Goal: Information Seeking & Learning: Understand process/instructions

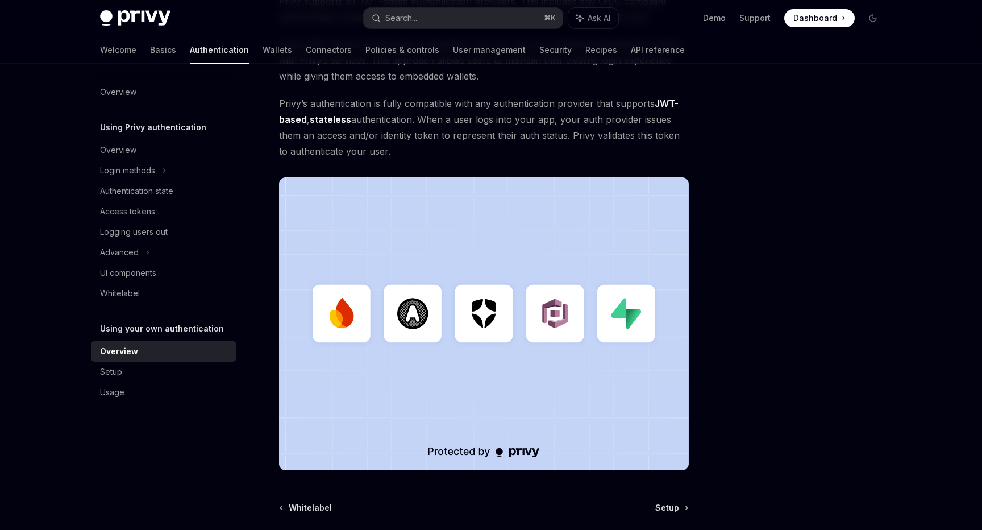
scroll to position [280, 0]
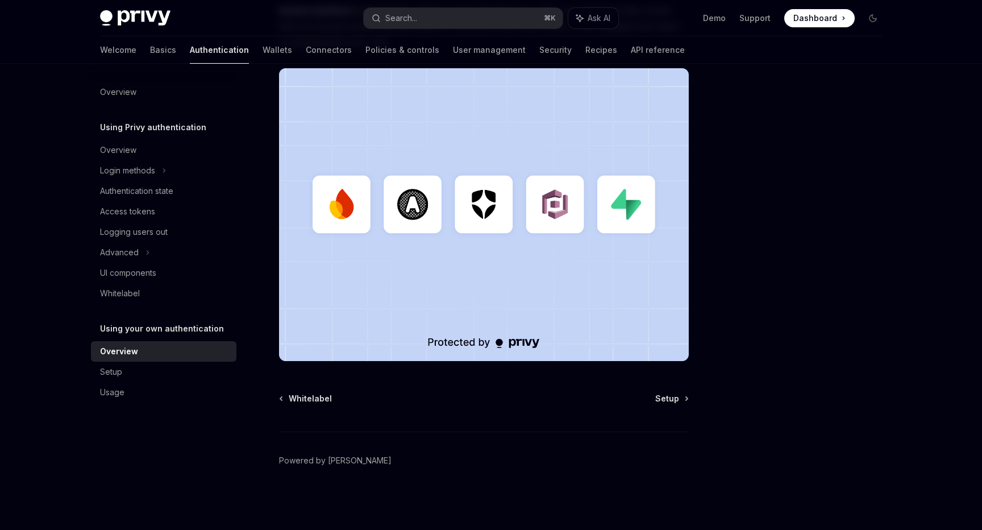
click at [684, 404] on div "Whitelabel Setup Powered by Mintlify" at bounding box center [484, 461] width 410 height 137
click at [679, 404] on div "Whitelabel Setup Powered by Mintlify" at bounding box center [484, 461] width 410 height 137
click at [671, 396] on span "Setup" at bounding box center [668, 398] width 24 height 11
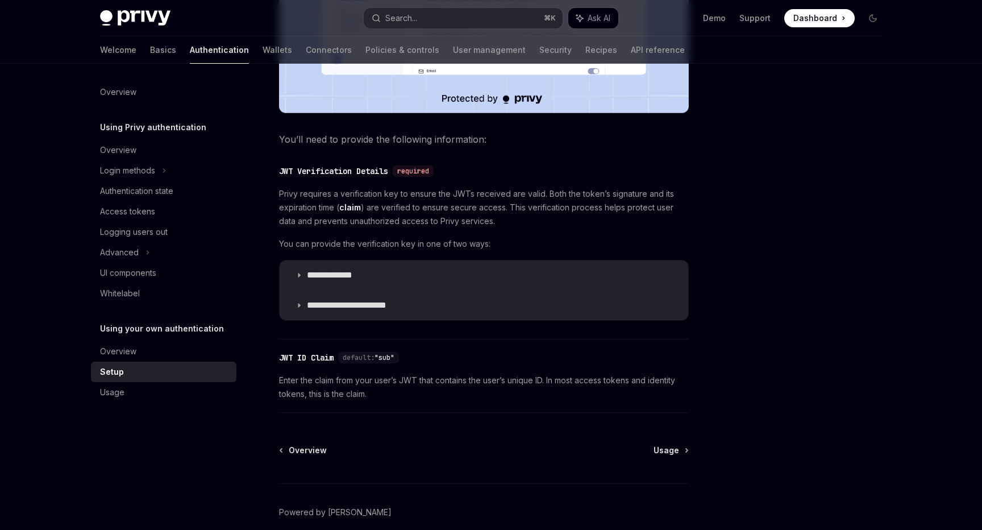
scroll to position [534, 0]
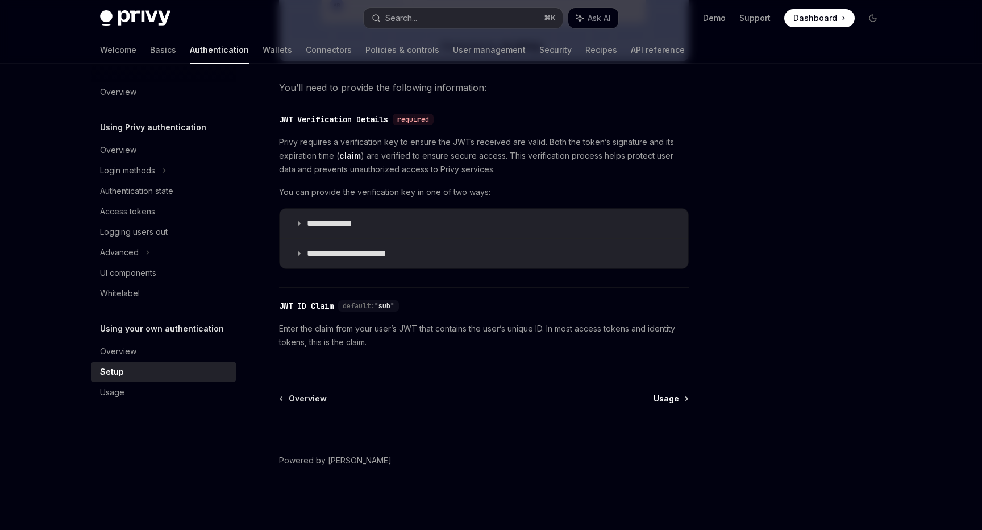
click at [667, 401] on span "Usage" at bounding box center [667, 398] width 26 height 11
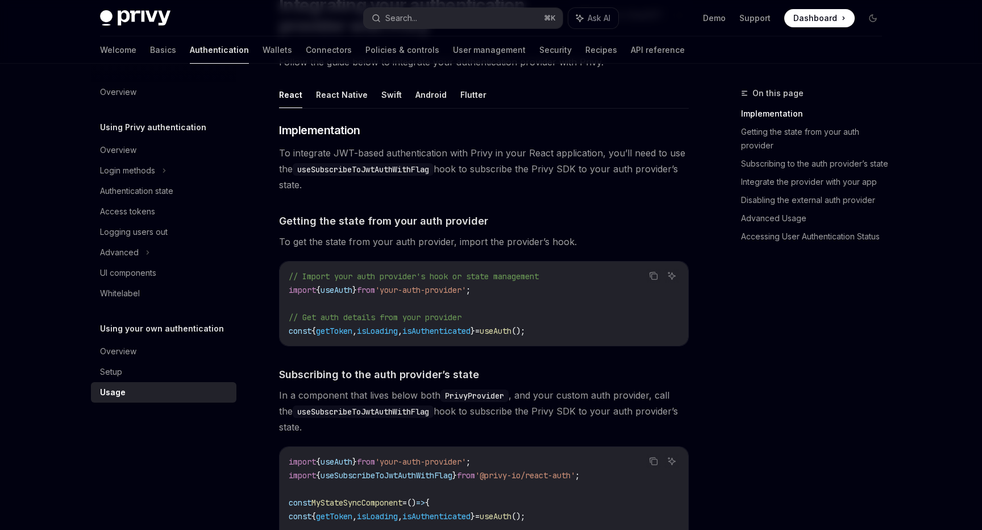
scroll to position [107, 0]
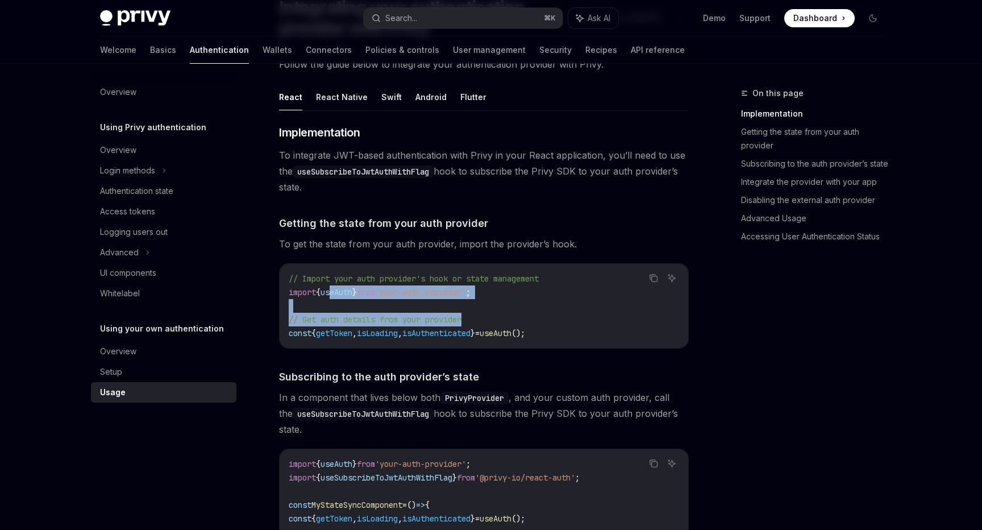
drag, startPoint x: 339, startPoint y: 296, endPoint x: 576, endPoint y: 320, distance: 237.7
click at [576, 320] on code "// Import your auth provider's hook or state management import { useAuth } from…" at bounding box center [484, 306] width 391 height 68
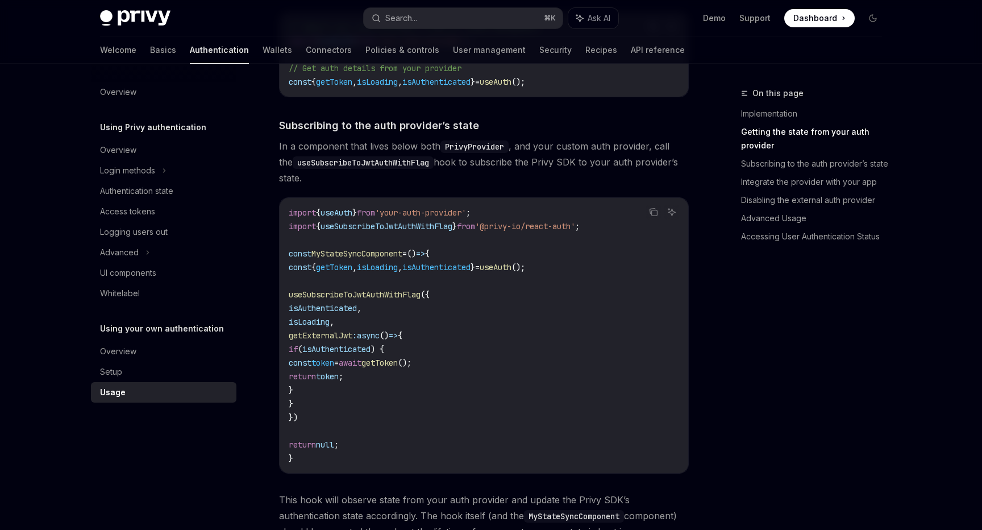
scroll to position [360, 0]
click at [422, 226] on span "useSubscribeToJwtAuthWithFlag" at bounding box center [387, 225] width 132 height 10
copy span "useSubscribeToJwtAuthWithFlag"
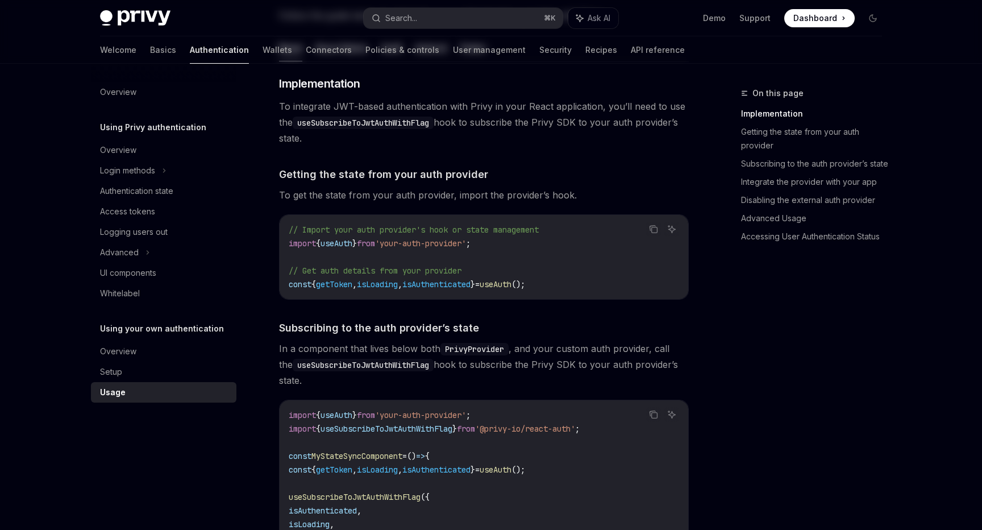
scroll to position [0, 0]
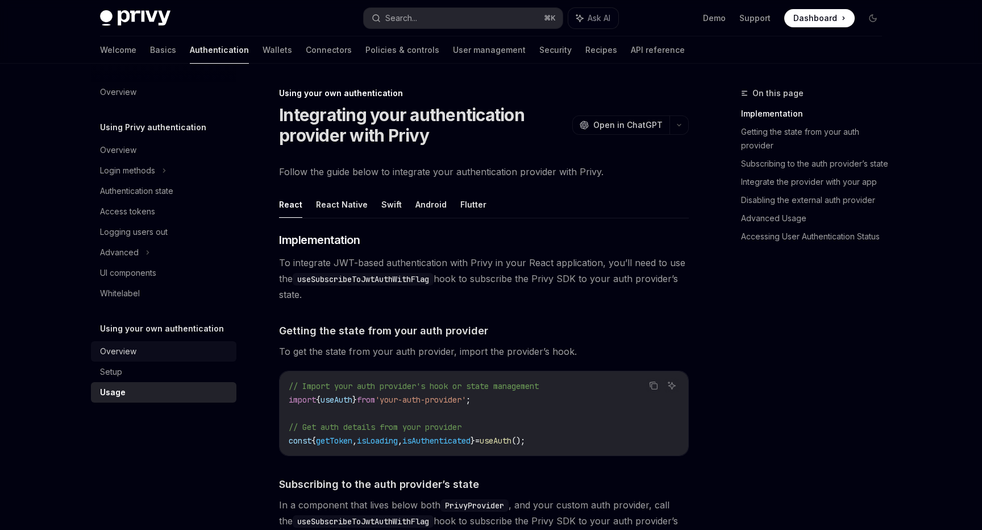
click at [130, 359] on link "Overview" at bounding box center [164, 351] width 146 height 20
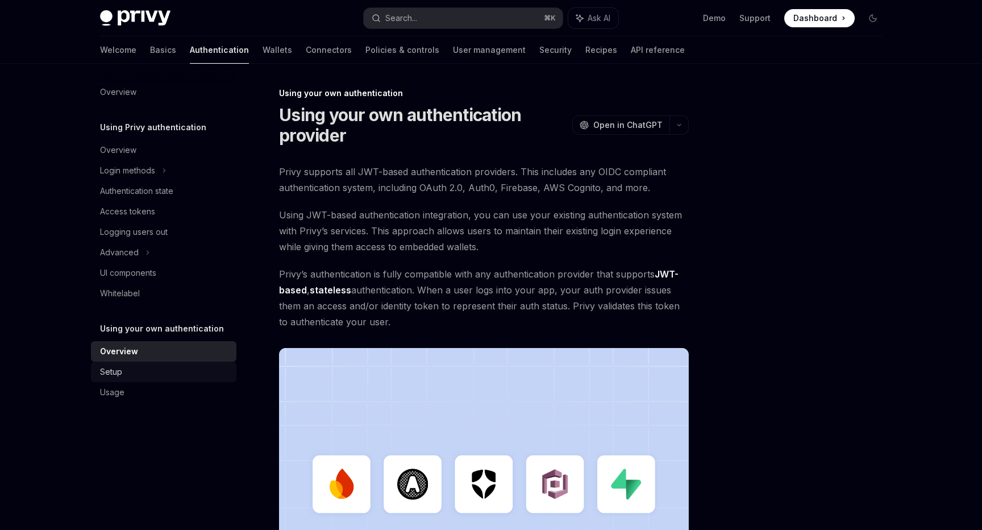
click at [112, 369] on div "Setup" at bounding box center [111, 372] width 22 height 14
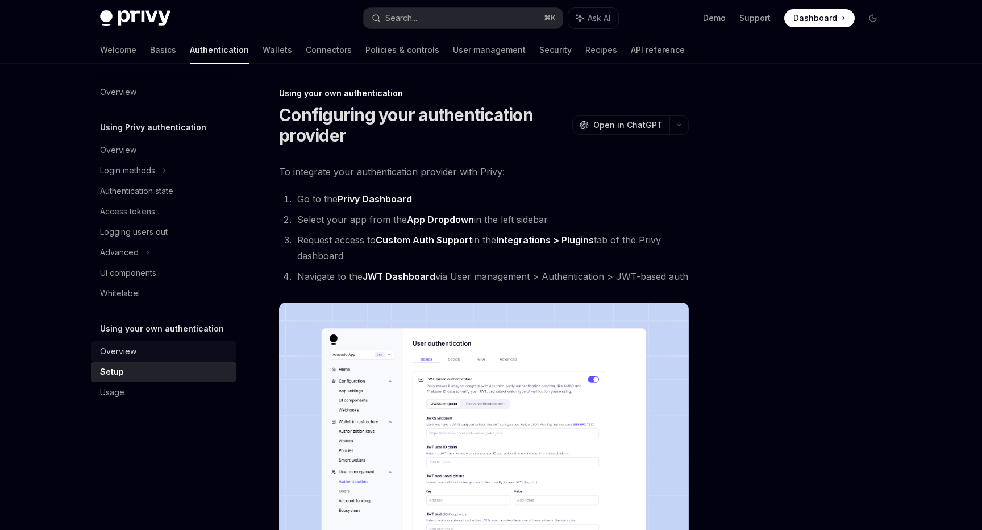
click at [141, 346] on div "Overview" at bounding box center [165, 352] width 130 height 14
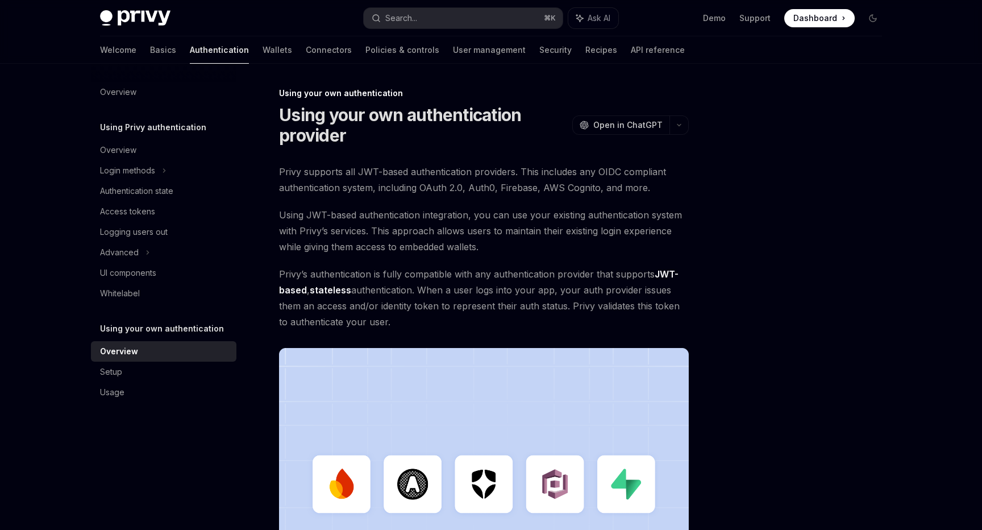
scroll to position [280, 0]
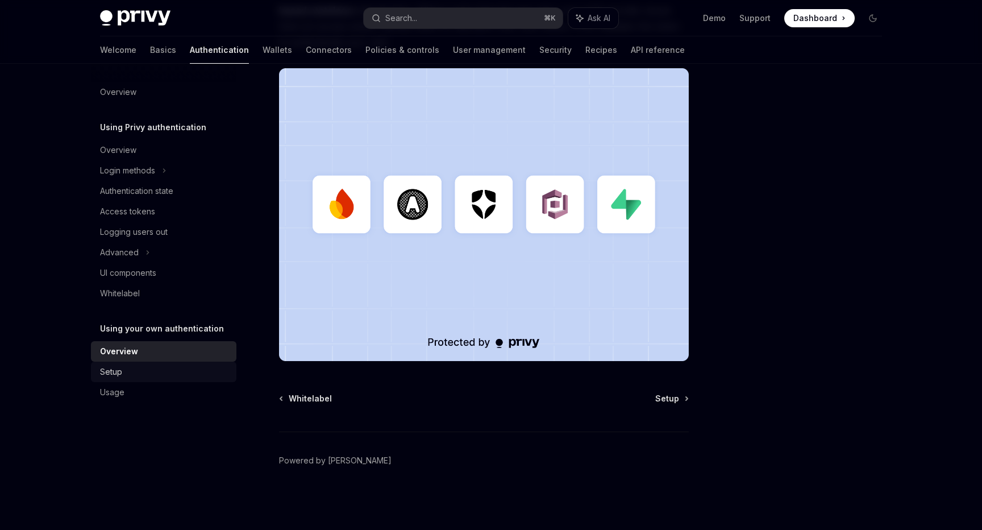
click at [168, 375] on div "Setup" at bounding box center [165, 372] width 130 height 14
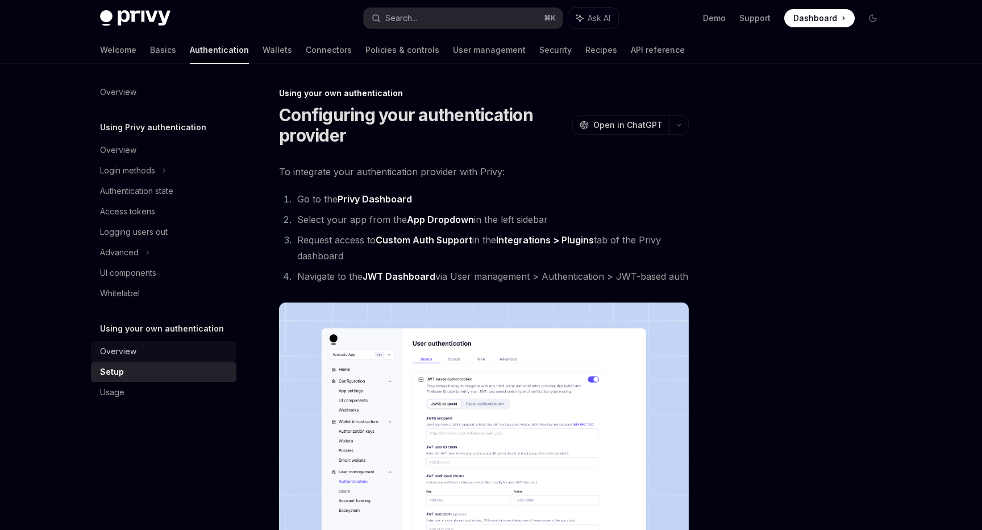
click at [130, 348] on div "Overview" at bounding box center [118, 352] width 36 height 14
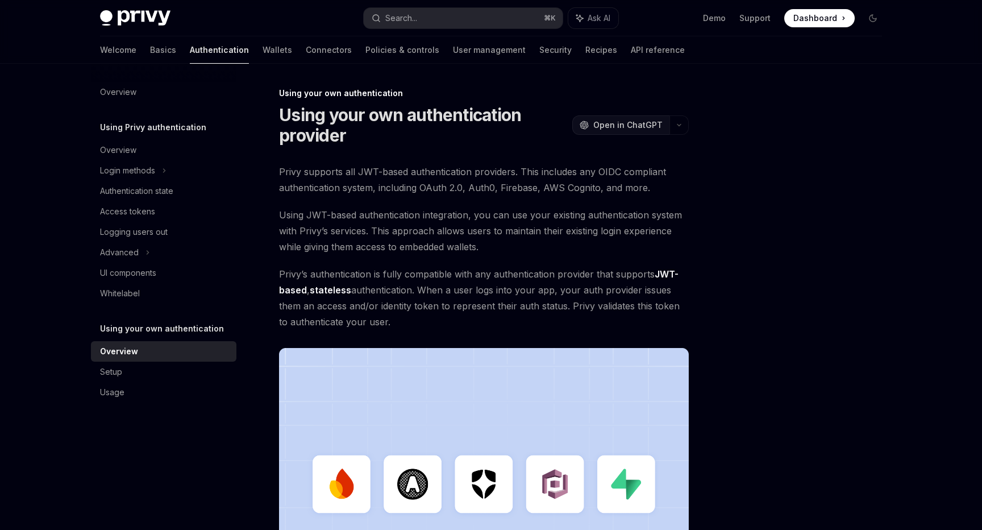
click at [649, 125] on span "Open in ChatGPT" at bounding box center [628, 124] width 69 height 11
click at [125, 174] on div "Login methods" at bounding box center [127, 171] width 55 height 14
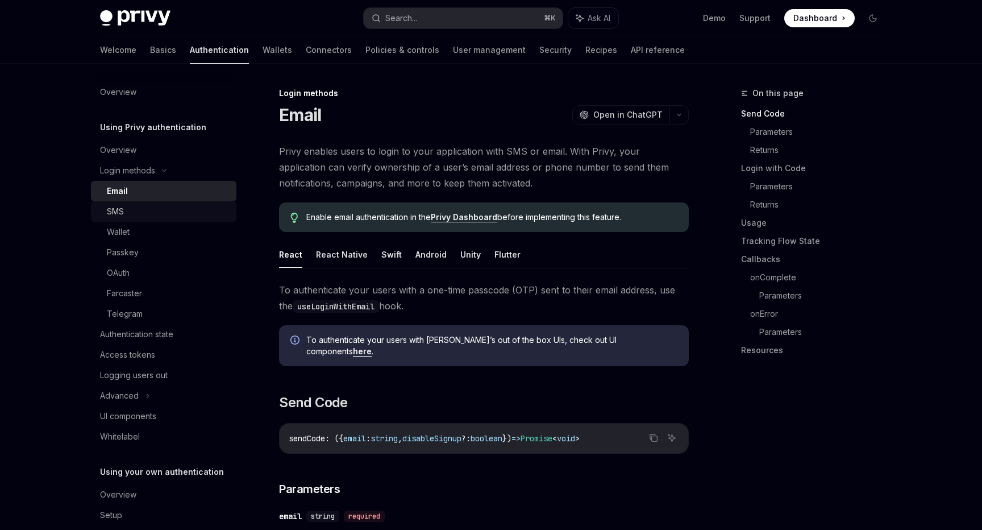
click at [119, 213] on div "SMS" at bounding box center [115, 212] width 17 height 14
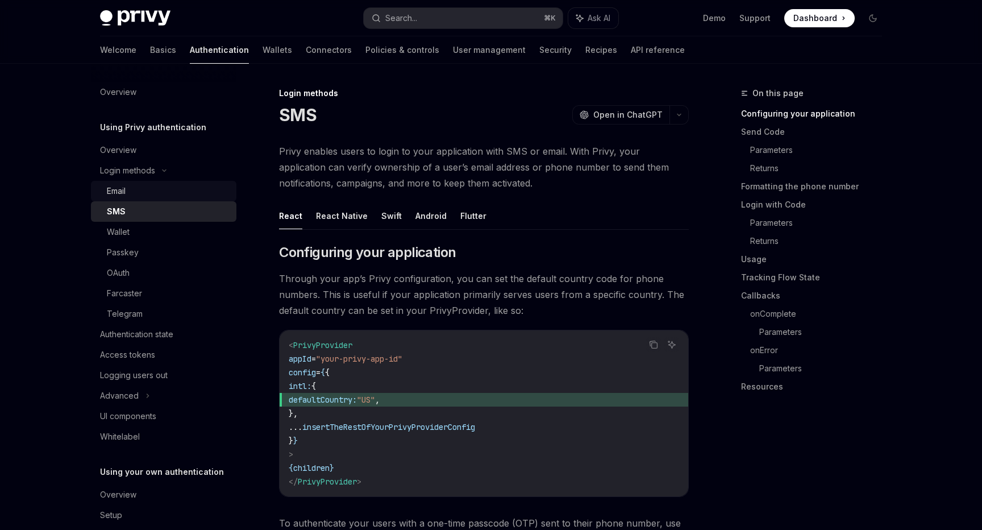
click at [136, 197] on div "Email" at bounding box center [168, 191] width 123 height 14
type textarea "*"
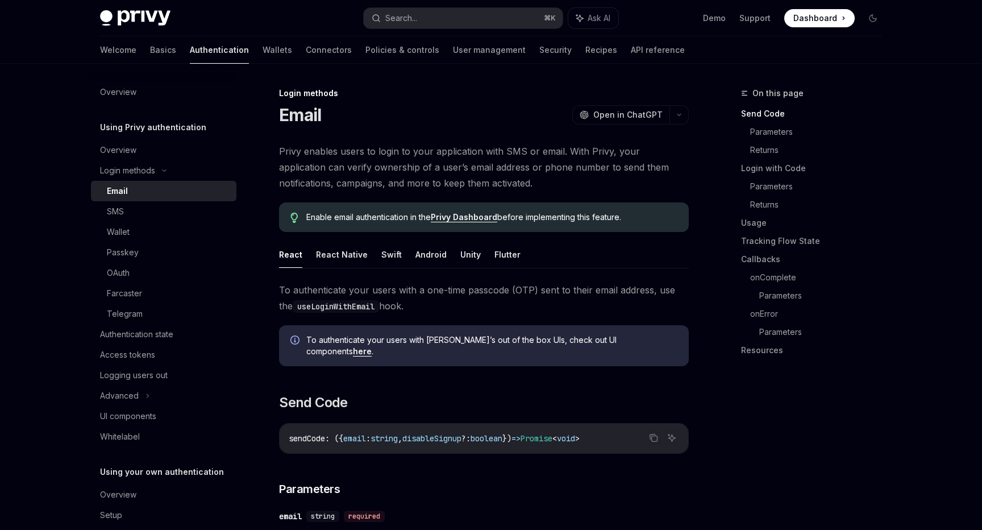
click at [484, 98] on div "Login methods" at bounding box center [484, 93] width 410 height 11
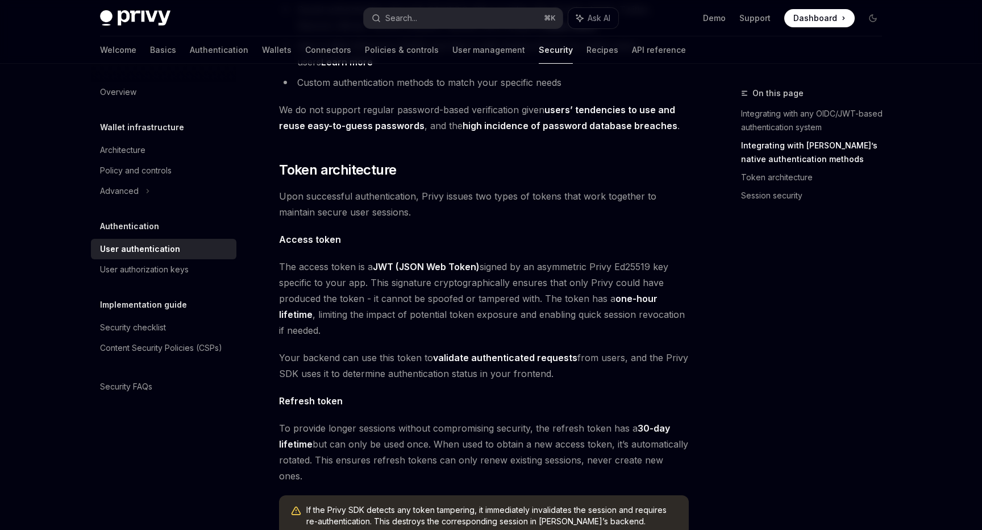
scroll to position [570, 0]
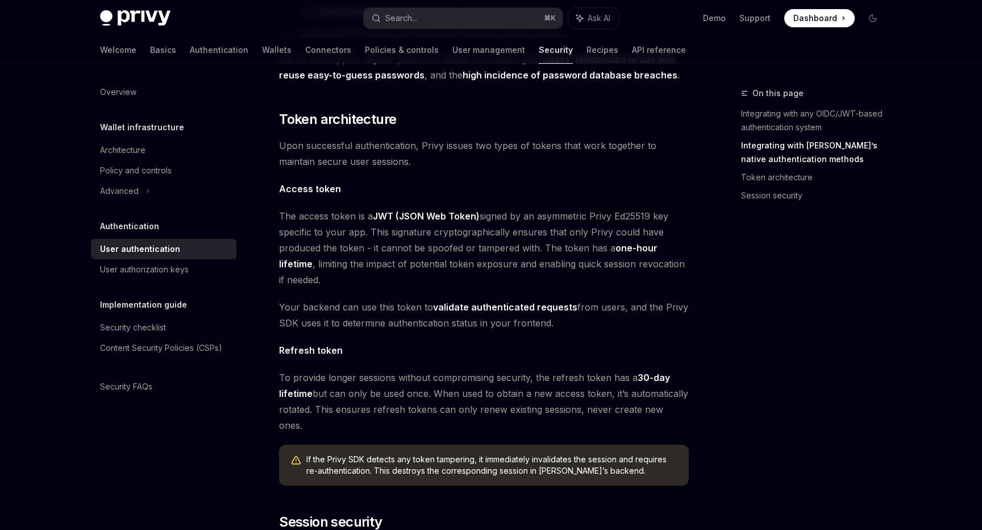
click at [641, 180] on div "Privy’s embedded wallets are fully compatible with any authentication provider …" at bounding box center [484, 139] width 410 height 1130
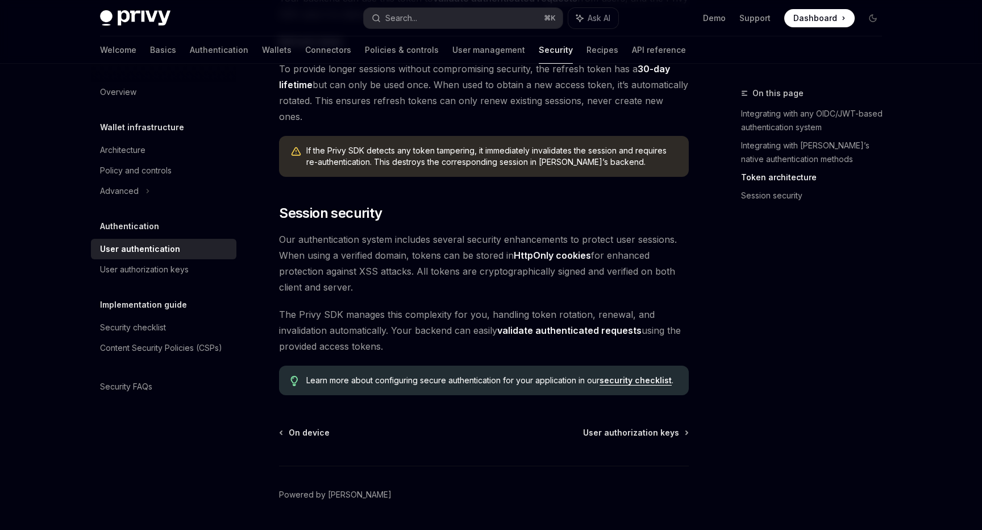
scroll to position [291, 0]
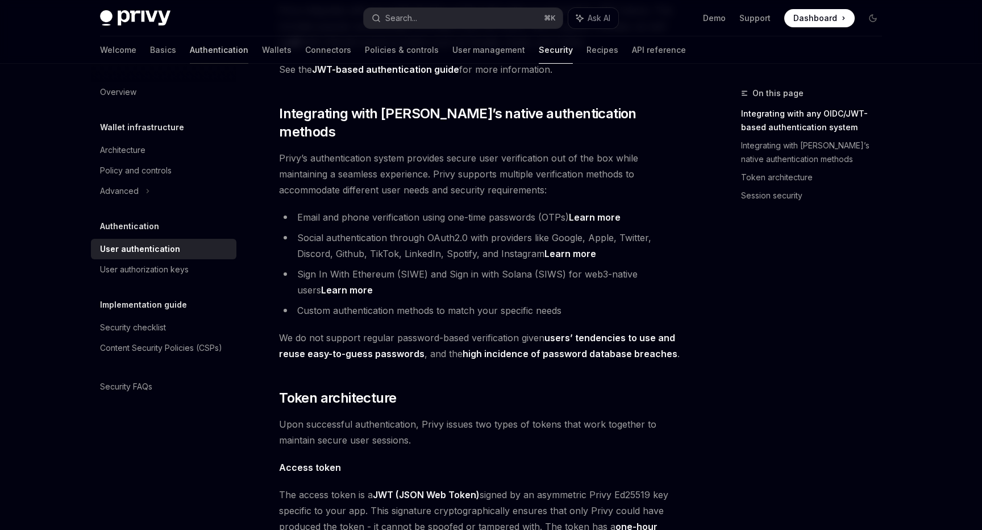
click at [190, 56] on link "Authentication" at bounding box center [219, 49] width 59 height 27
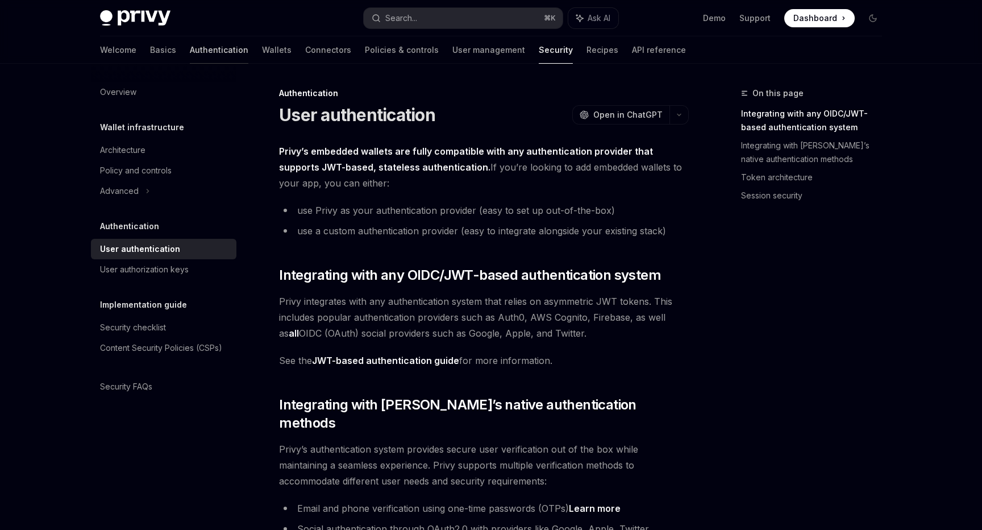
click at [190, 55] on link "Authentication" at bounding box center [219, 49] width 59 height 27
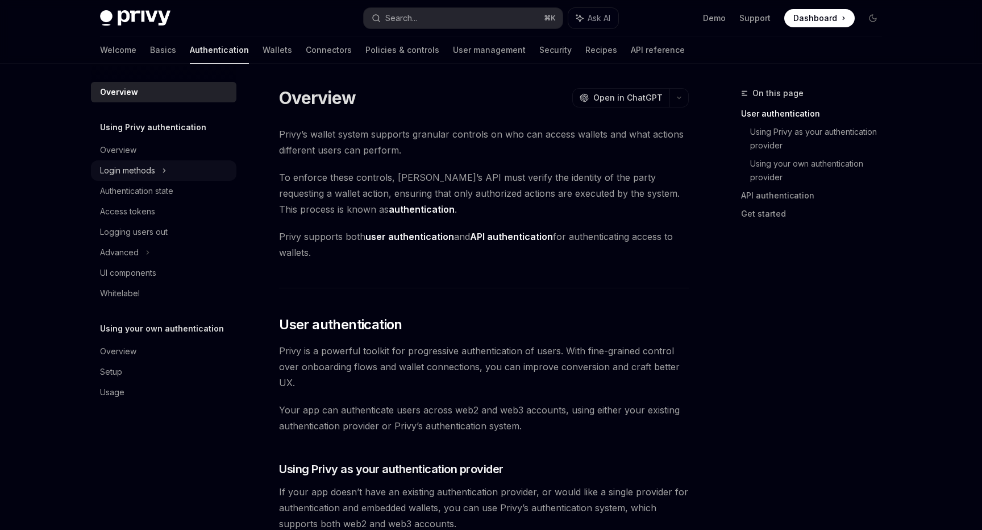
click at [160, 172] on div "Login methods" at bounding box center [164, 170] width 146 height 20
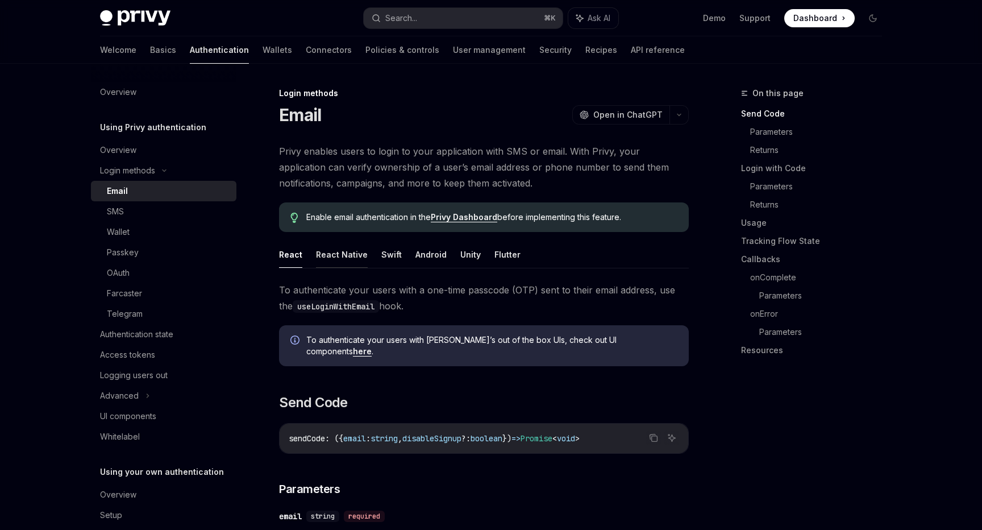
click at [356, 251] on button "React Native" at bounding box center [342, 254] width 52 height 27
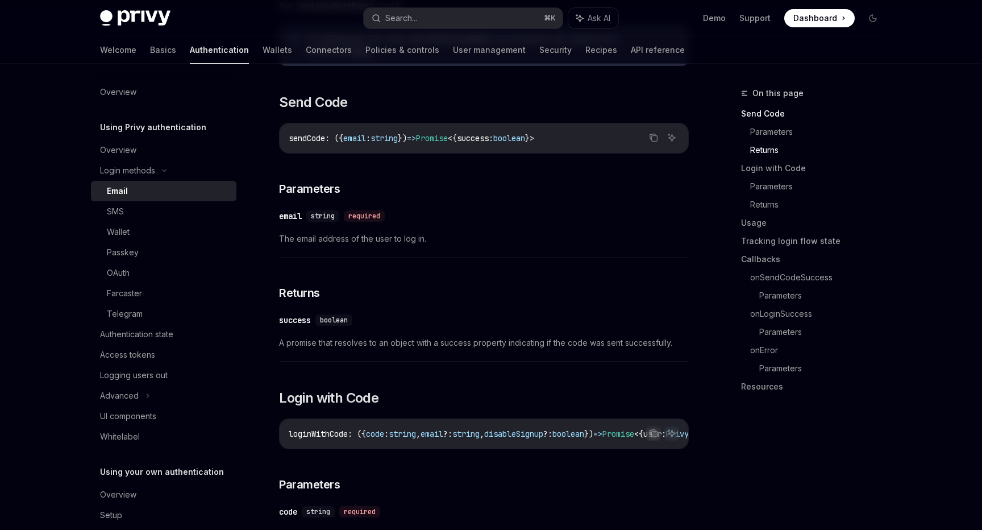
scroll to position [100, 0]
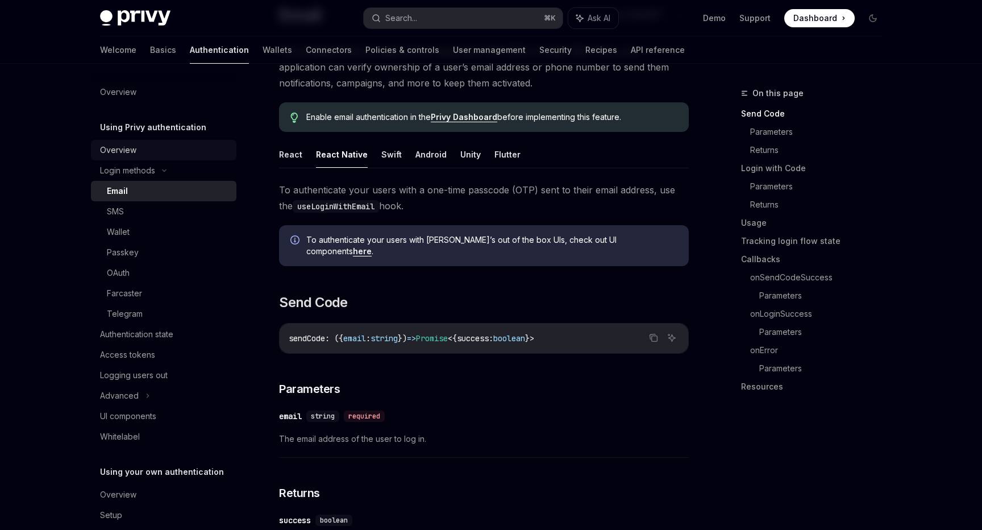
click at [92, 152] on link "Overview" at bounding box center [164, 150] width 146 height 20
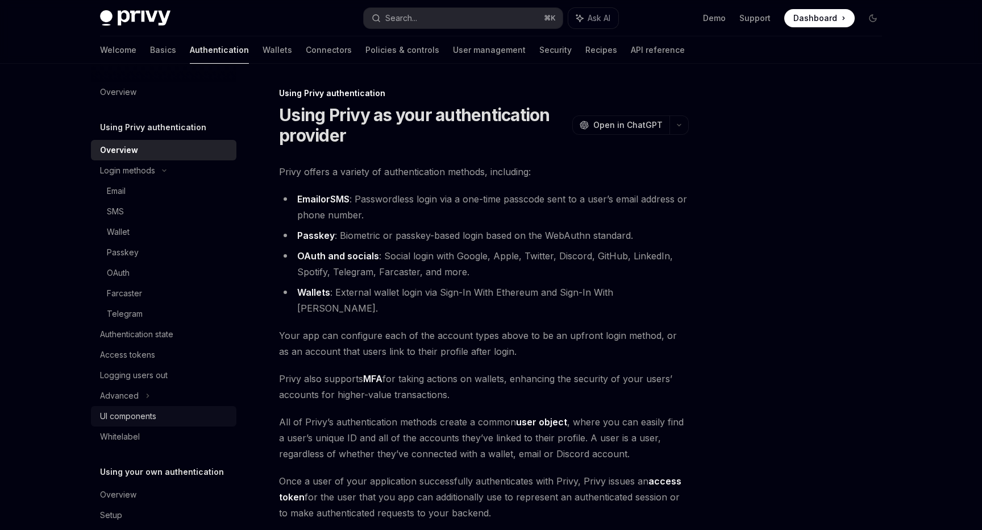
click at [135, 417] on div "UI components" at bounding box center [128, 416] width 56 height 14
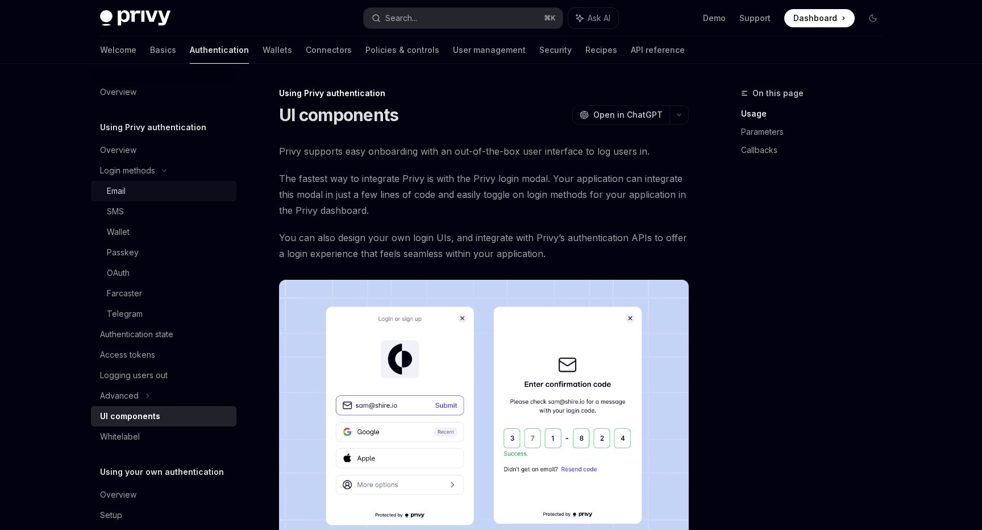
click at [119, 194] on div "Email" at bounding box center [116, 191] width 19 height 14
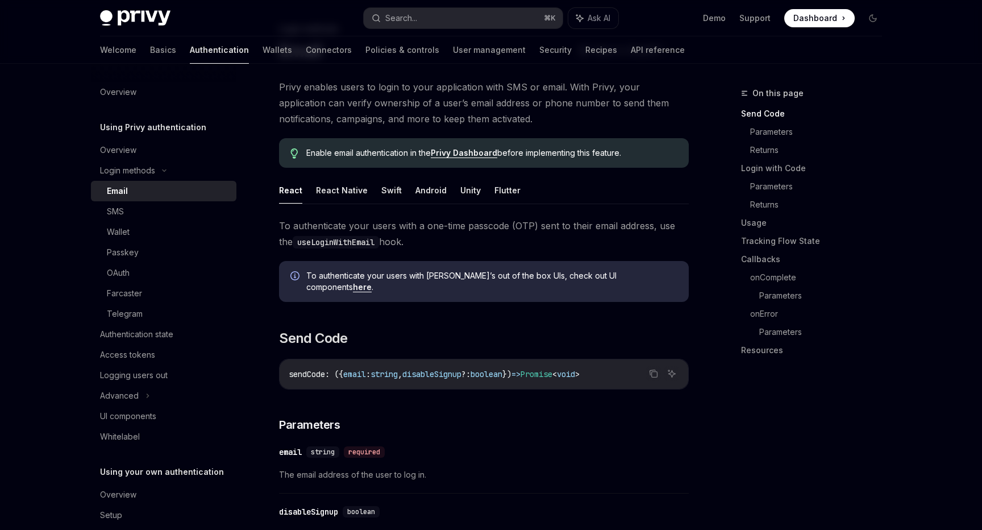
scroll to position [68, 0]
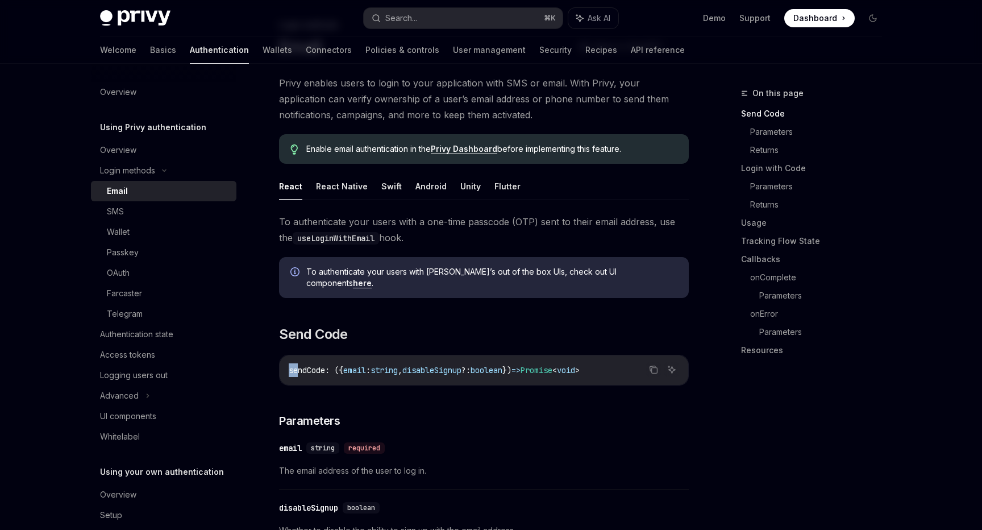
drag, startPoint x: 300, startPoint y: 360, endPoint x: 486, endPoint y: 353, distance: 186.1
click at [483, 355] on div "sendCode : ({ email : string , disableSignup ?: boolean }) => Promise < void >" at bounding box center [484, 370] width 409 height 30
click at [462, 365] on span "disableSignup" at bounding box center [432, 370] width 59 height 10
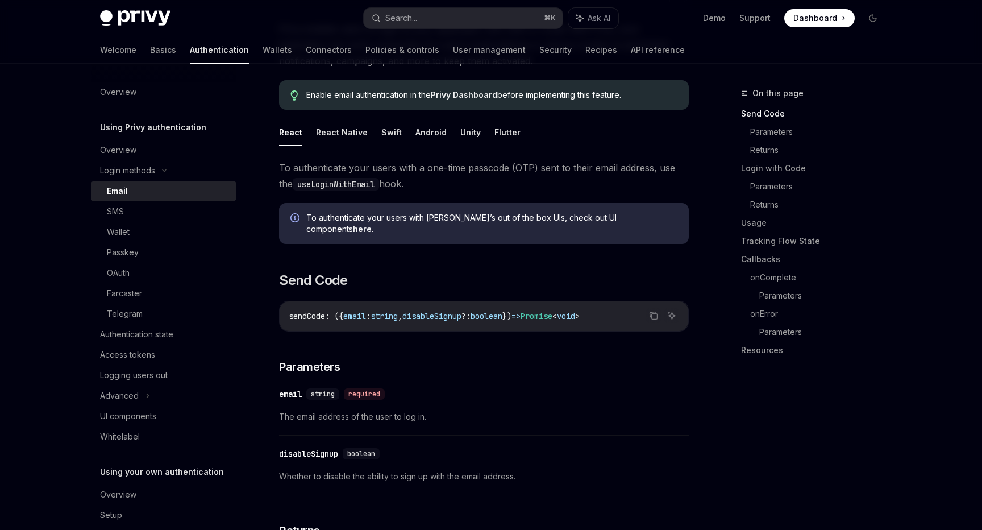
scroll to position [119, 0]
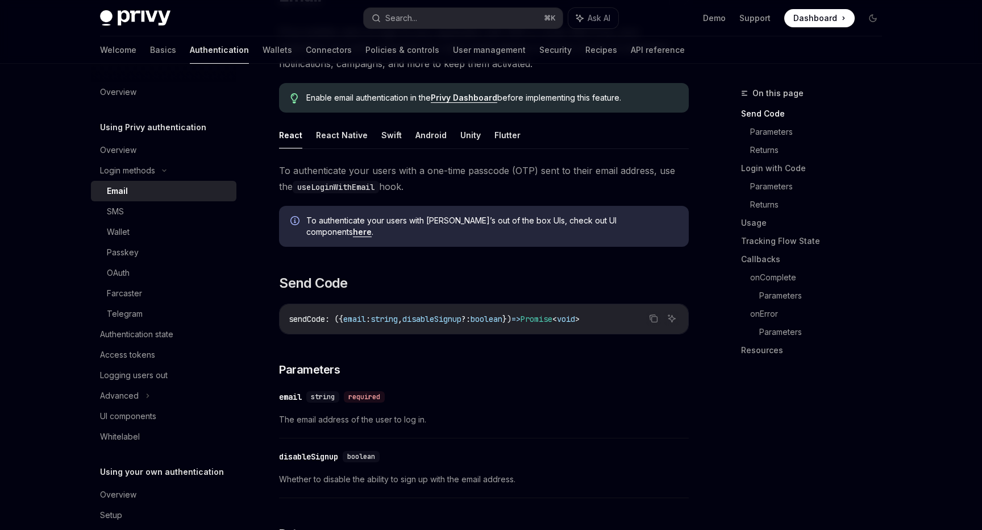
click at [462, 314] on span "disableSignup" at bounding box center [432, 319] width 59 height 10
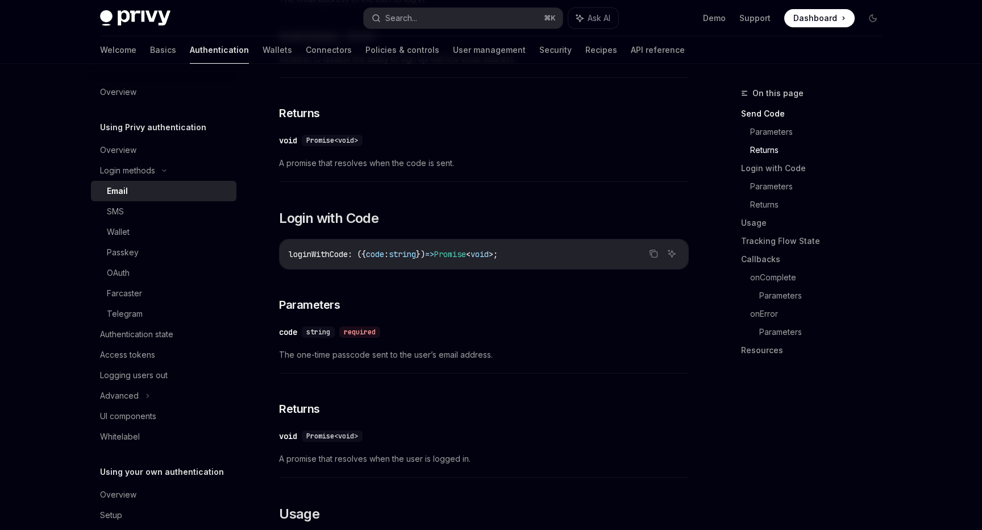
scroll to position [561, 0]
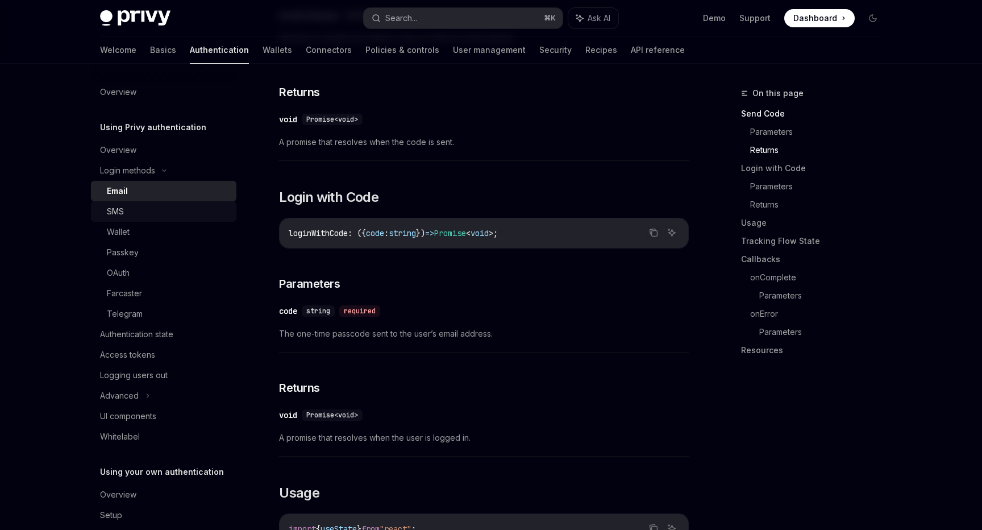
click at [130, 210] on div "SMS" at bounding box center [168, 212] width 123 height 14
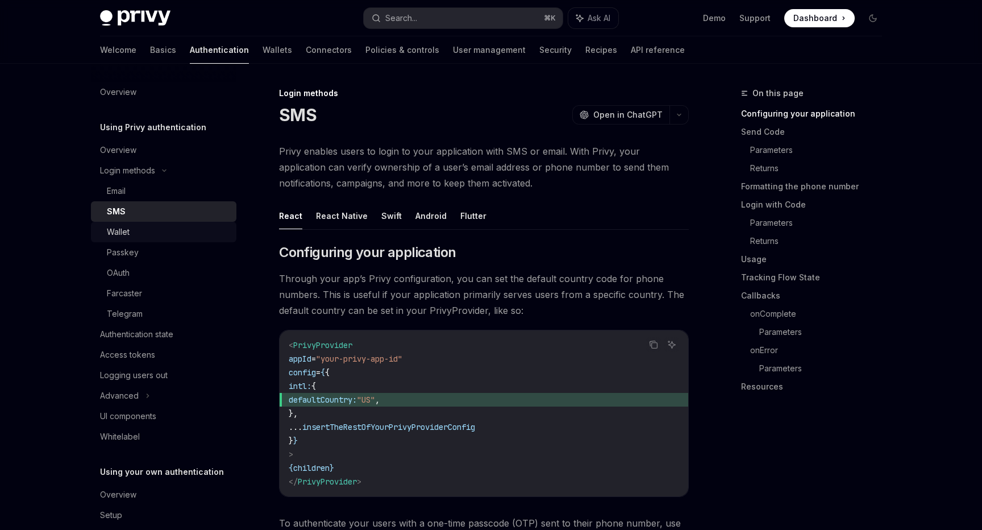
click at [128, 238] on div "Wallet" at bounding box center [118, 232] width 23 height 14
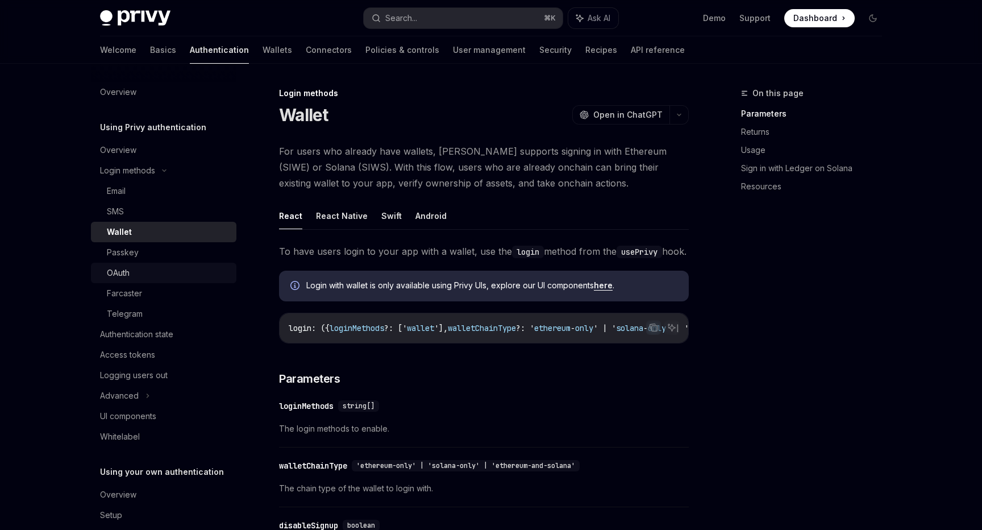
click at [142, 277] on div "OAuth" at bounding box center [168, 273] width 123 height 14
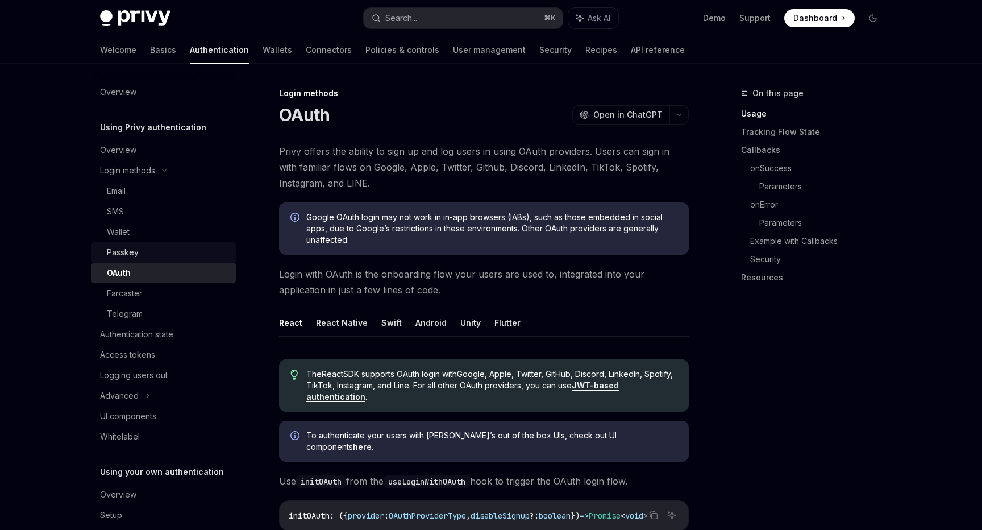
scroll to position [39, 0]
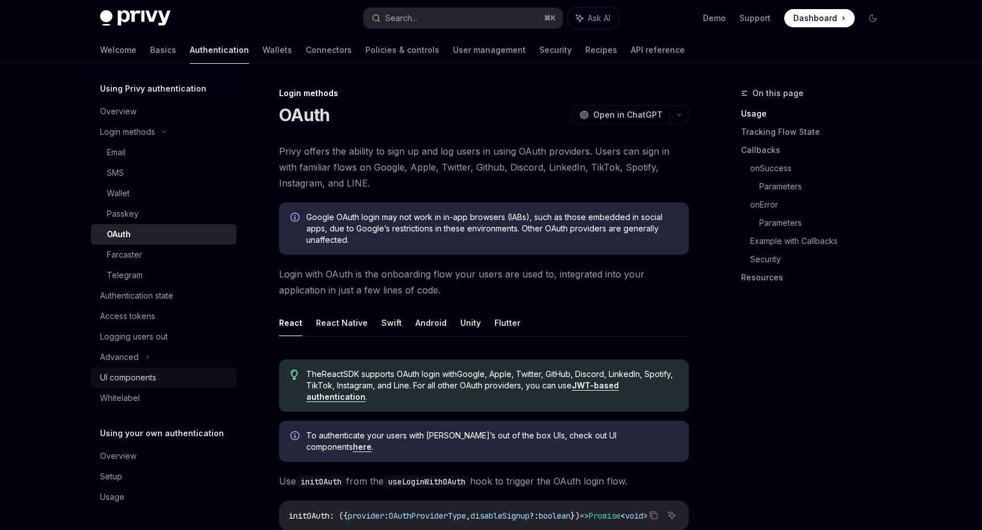
click at [149, 375] on div "UI components" at bounding box center [128, 378] width 56 height 14
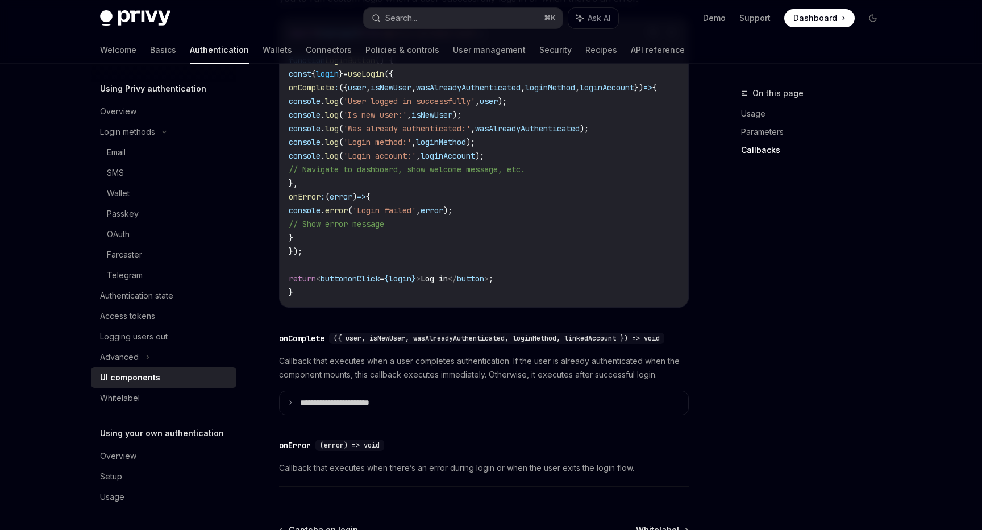
scroll to position [1408, 0]
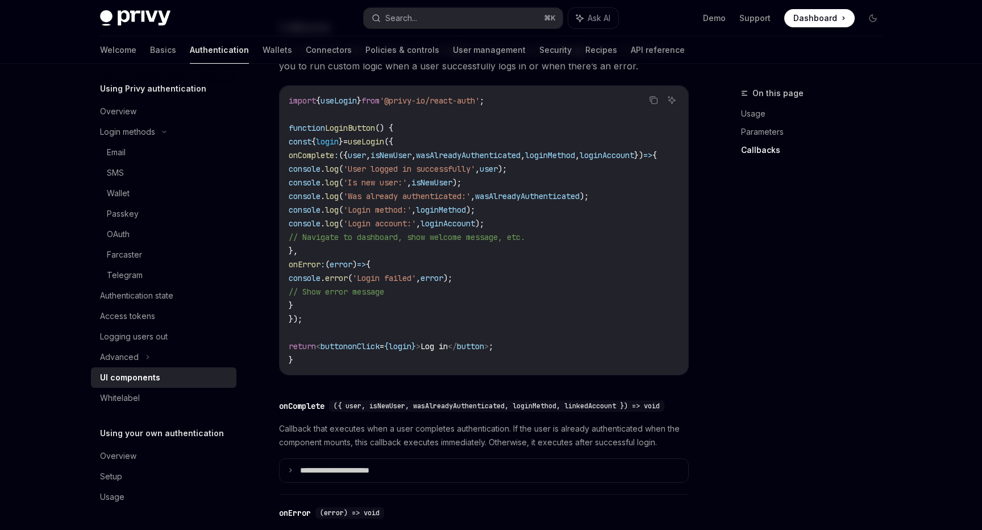
click at [768, 295] on div "On this page Usage Parameters Callbacks" at bounding box center [805, 307] width 173 height 443
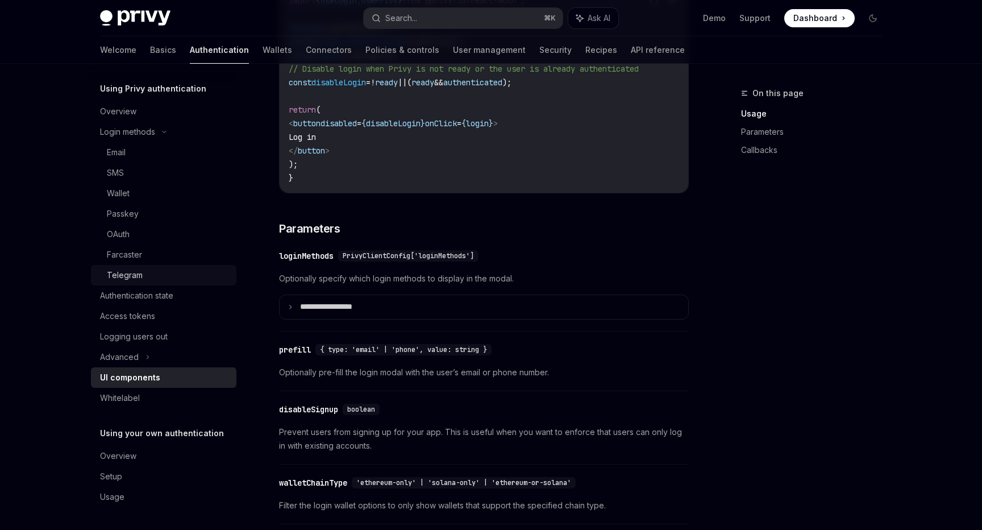
scroll to position [875, 0]
click at [154, 461] on div "Overview" at bounding box center [165, 456] width 130 height 14
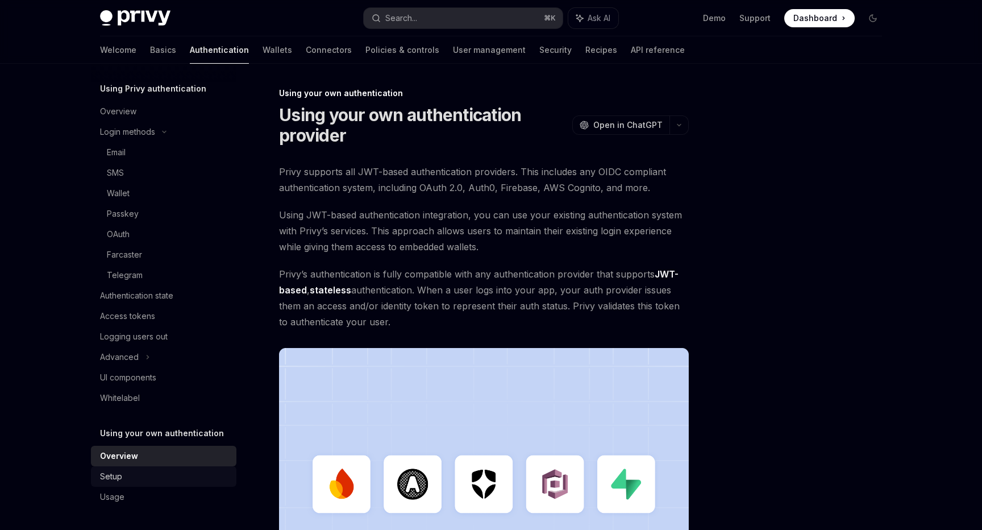
click at [146, 478] on div "Setup" at bounding box center [165, 477] width 130 height 14
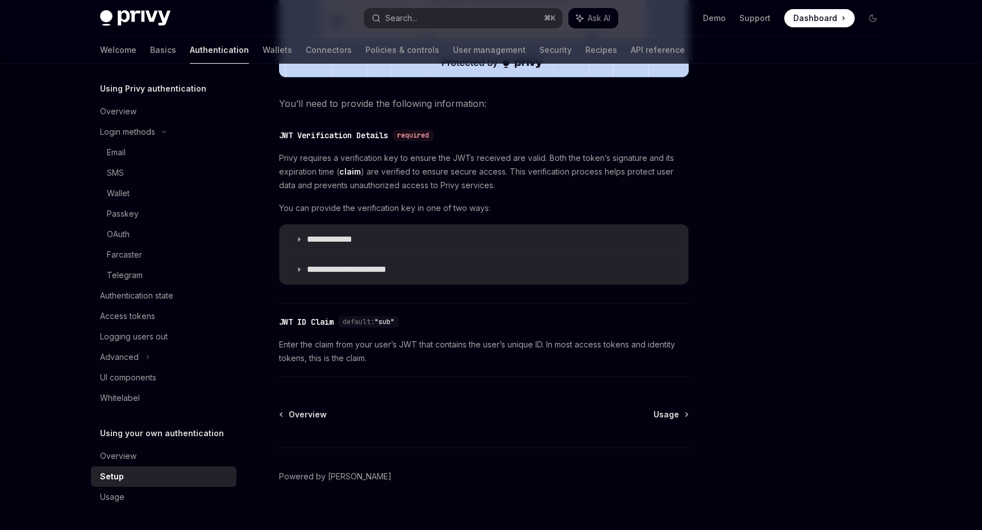
scroll to position [534, 0]
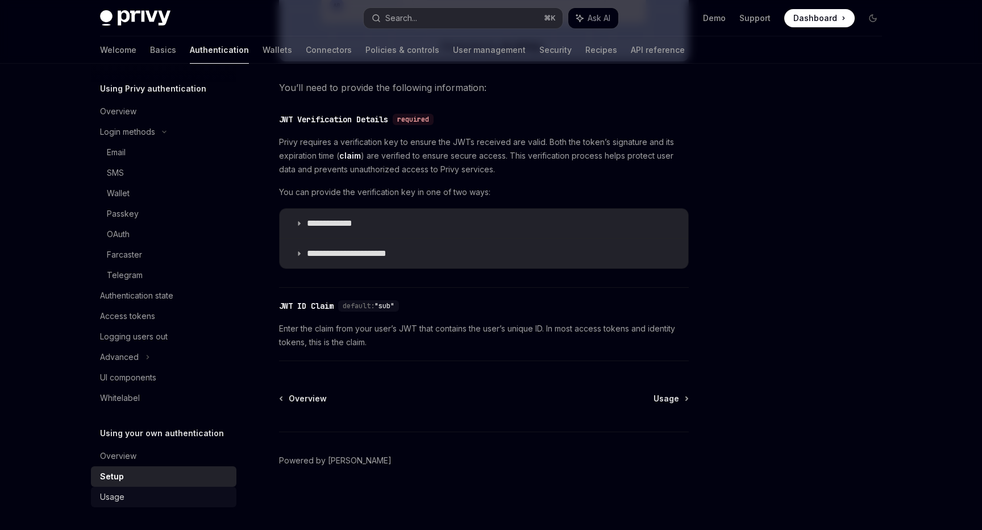
click at [117, 492] on div "Usage" at bounding box center [112, 497] width 24 height 14
type textarea "*"
